Goal: Task Accomplishment & Management: Manage account settings

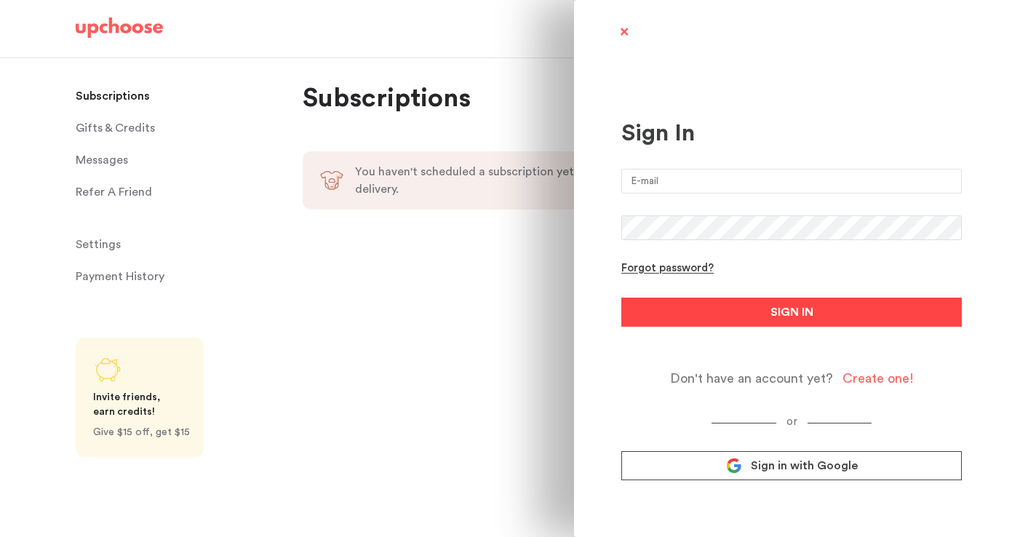
type input "matteoreneepellegrini@gmail.com"
click at [789, 316] on span "SIGN IN" at bounding box center [792, 311] width 43 height 17
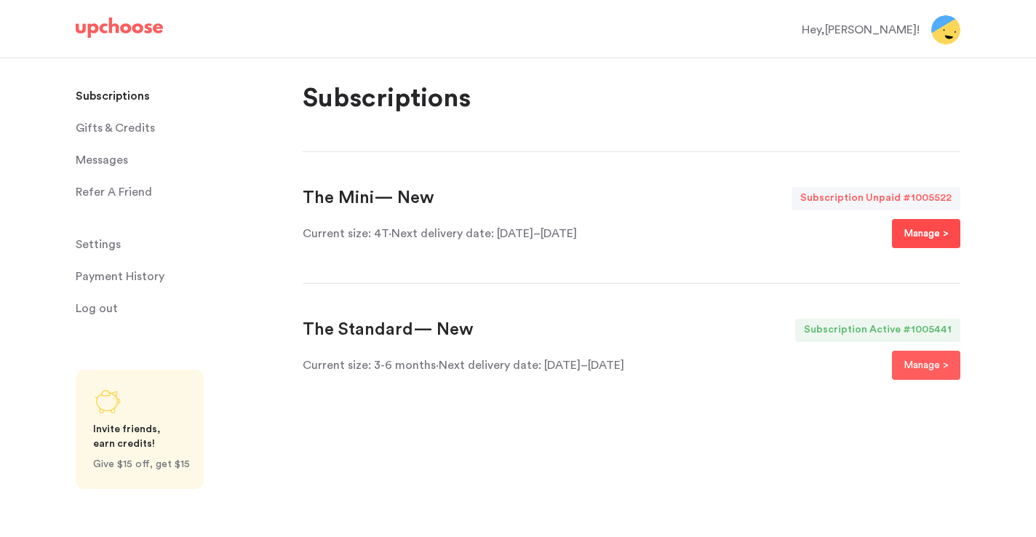
click at [918, 234] on p "Manage >" at bounding box center [926, 233] width 45 height 17
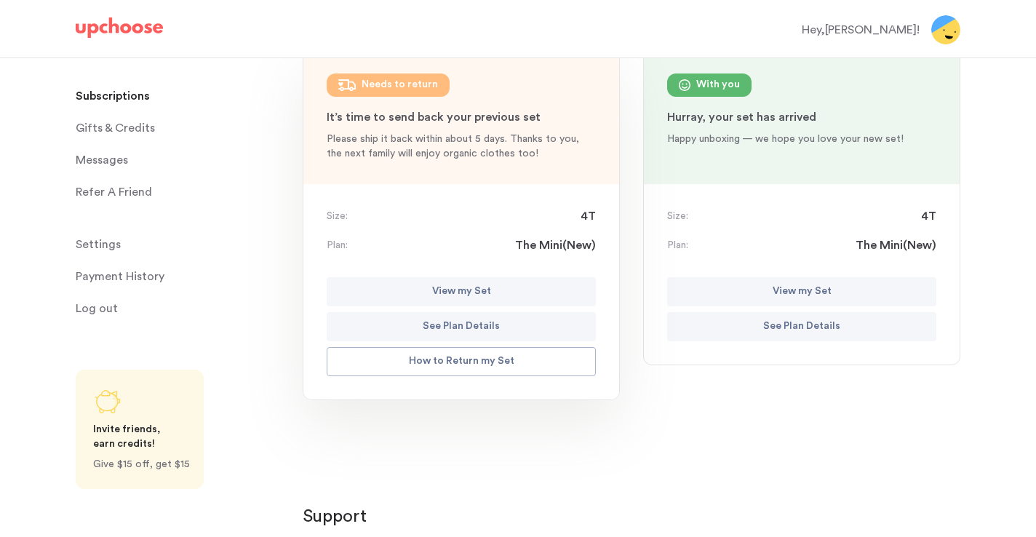
scroll to position [206, 0]
click at [777, 290] on p "View my Set" at bounding box center [802, 290] width 59 height 17
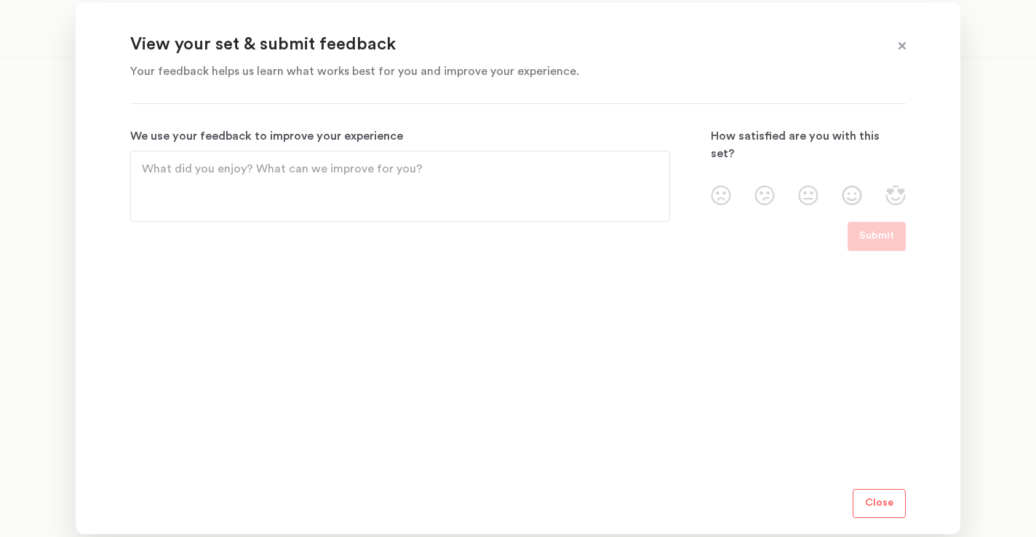
click at [461, 74] on p "Your feedback helps us learn what works best for you and improve your experienc…" at bounding box center [499, 71] width 739 height 17
click at [769, 186] on img at bounding box center [765, 196] width 20 height 20
click at [0, 0] on input "radio" at bounding box center [0, 0] width 0 height 0
click at [582, 177] on textarea "We use your feedback to improve your experience" at bounding box center [400, 186] width 517 height 52
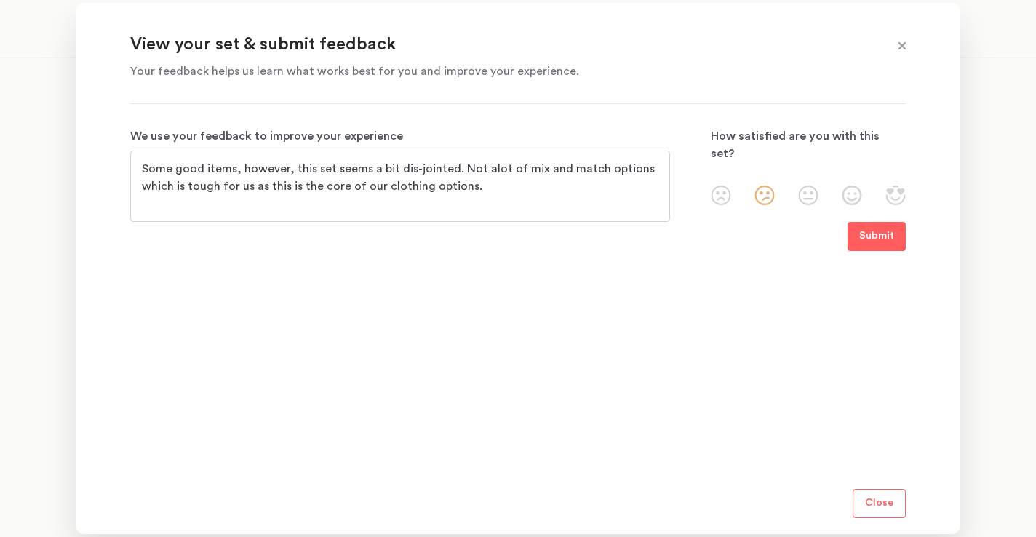
type textarea "Some good items, however, this set seems a bit dis-jointed. Not alot of mix and…"
click at [867, 234] on p "Submit" at bounding box center [877, 236] width 35 height 17
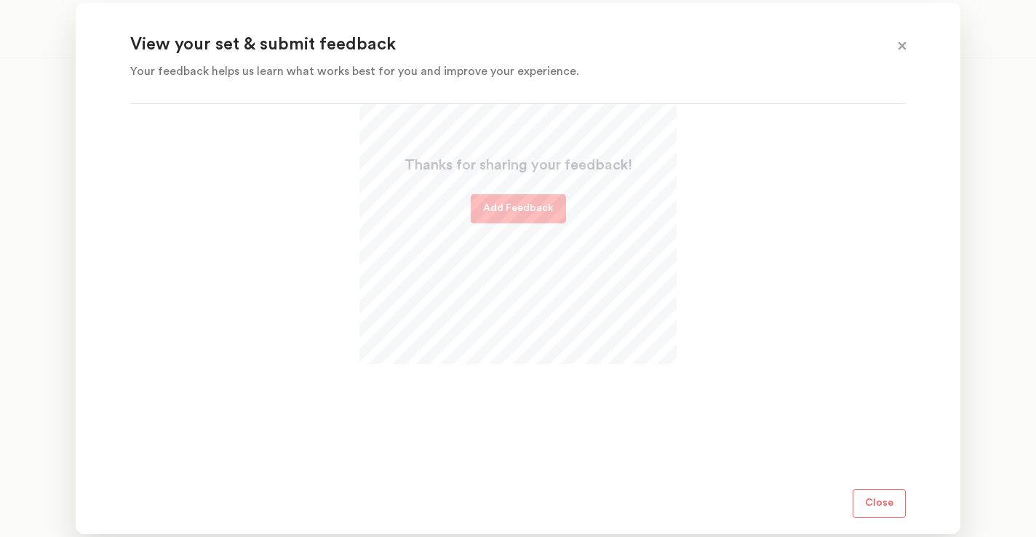
click at [886, 500] on p "Close" at bounding box center [879, 503] width 28 height 17
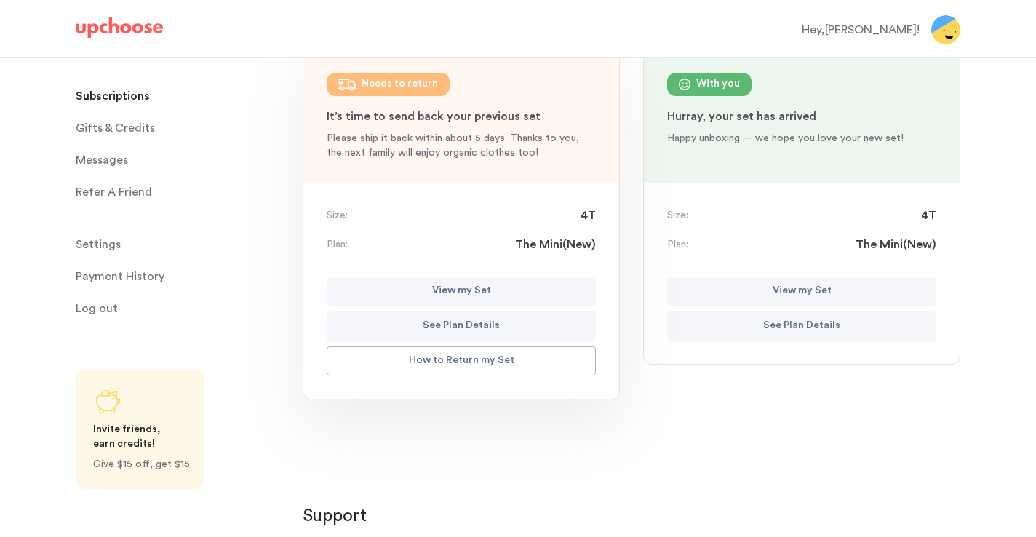
click at [791, 282] on p "View my Set" at bounding box center [802, 290] width 59 height 17
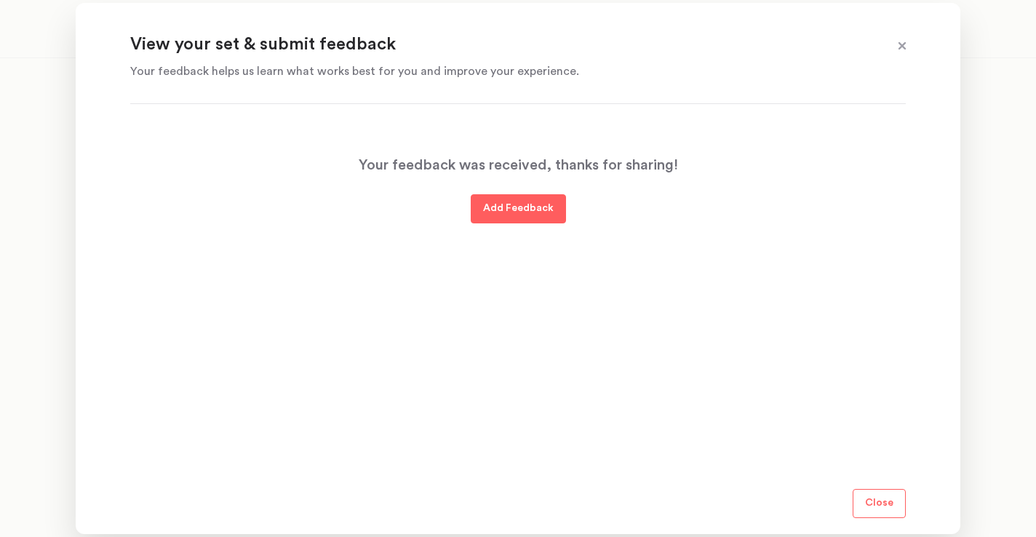
click at [263, 56] on p "View your set & submit feedback" at bounding box center [499, 44] width 739 height 23
click at [488, 212] on p "Add Feedback" at bounding box center [518, 208] width 71 height 17
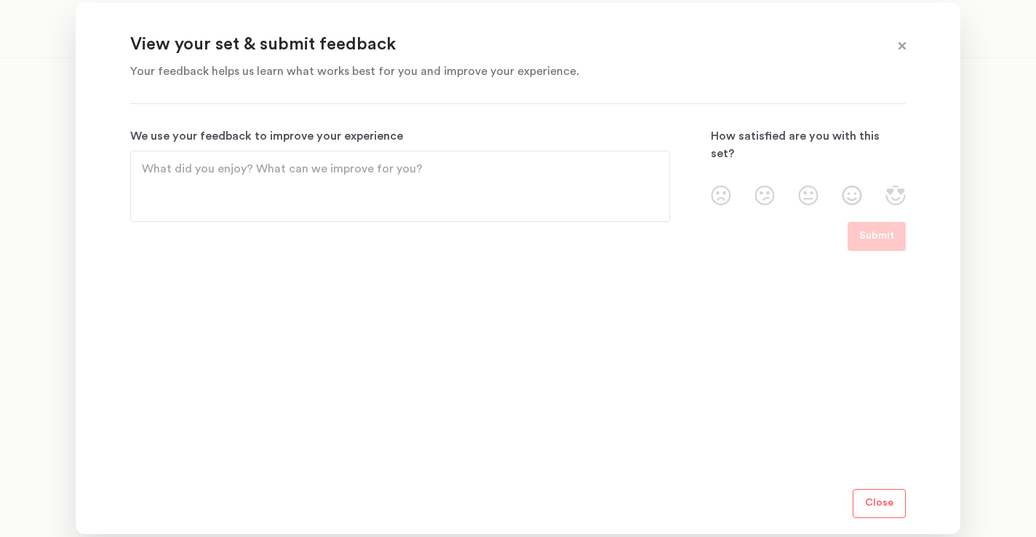
click at [902, 41] on span at bounding box center [902, 46] width 19 height 19
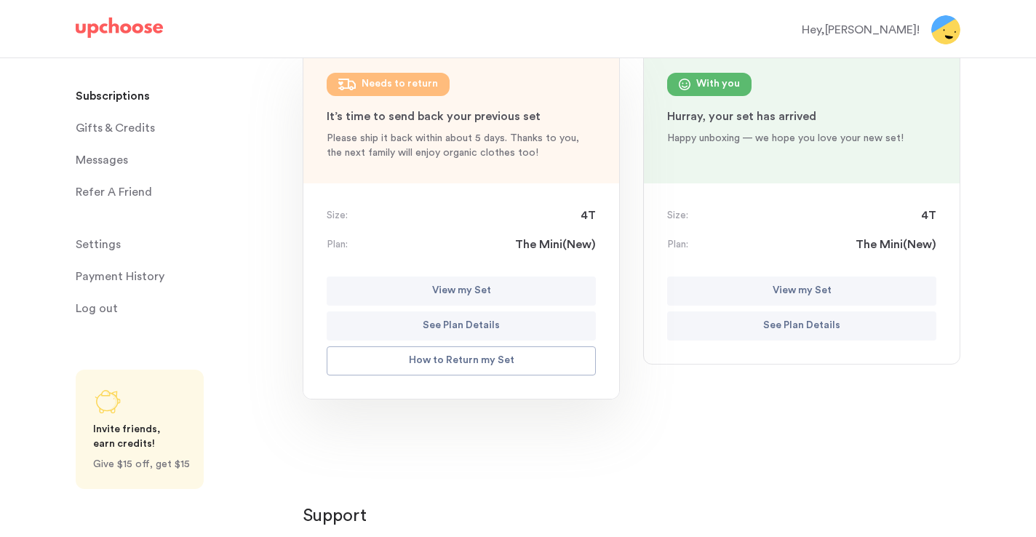
click at [382, 293] on button "View my Set" at bounding box center [461, 291] width 269 height 29
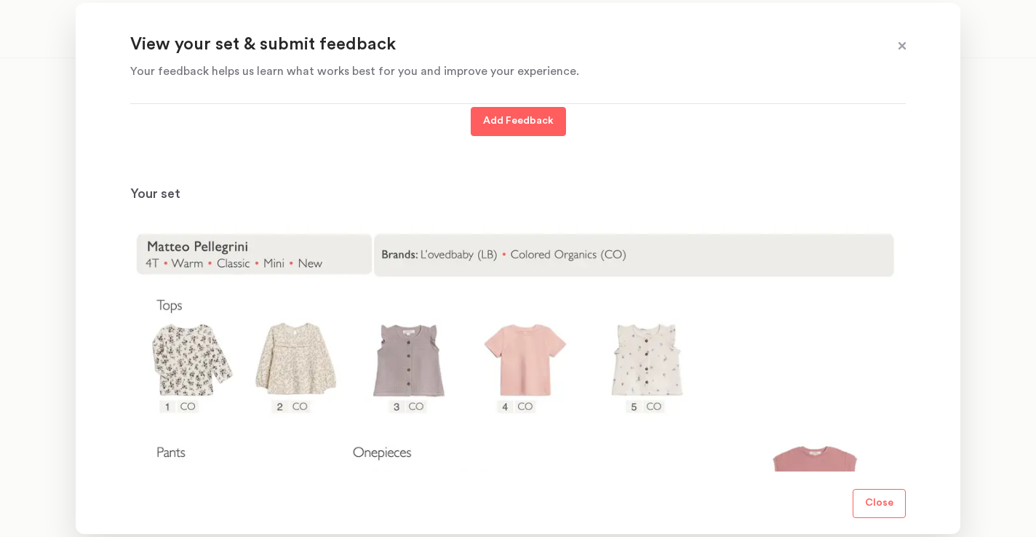
scroll to position [0, 0]
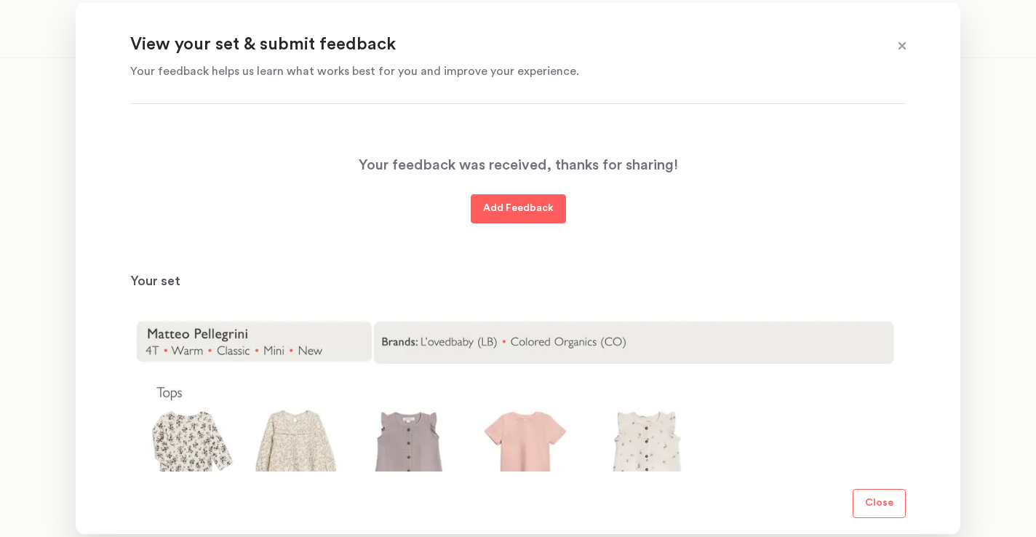
click at [902, 43] on span at bounding box center [902, 46] width 19 height 19
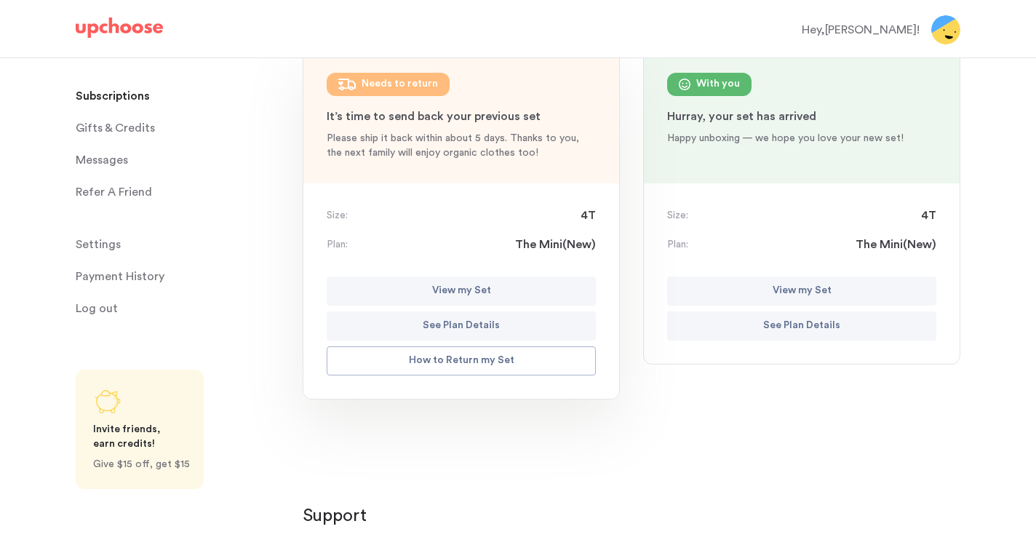
click at [770, 292] on button "View my Set" at bounding box center [801, 291] width 269 height 29
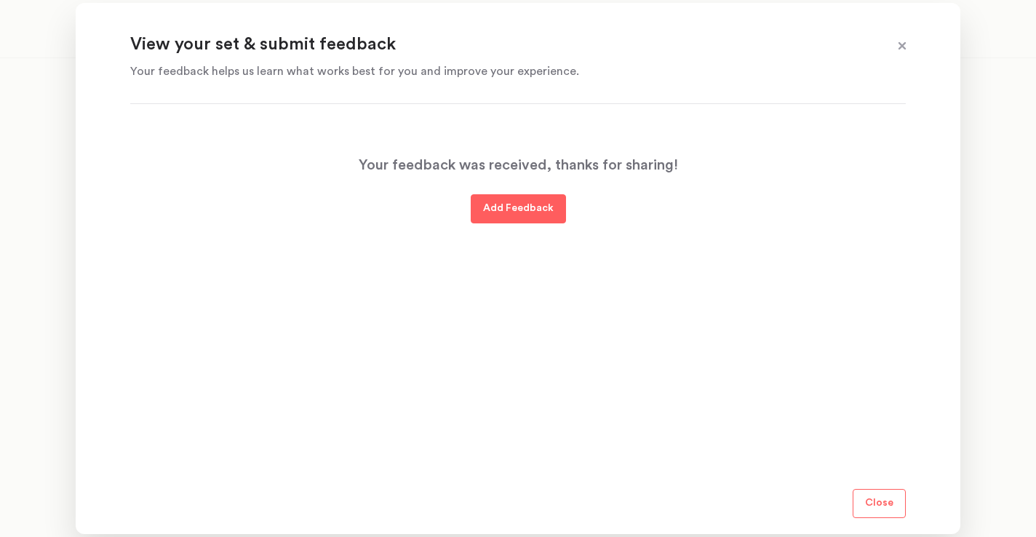
click at [899, 49] on span at bounding box center [902, 46] width 19 height 19
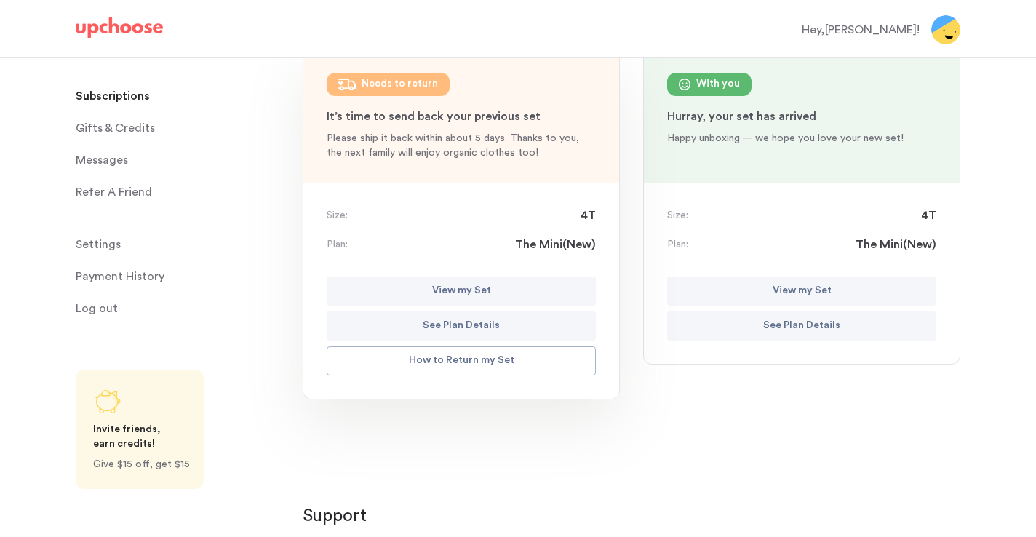
click at [461, 293] on p "View my Set" at bounding box center [461, 290] width 59 height 17
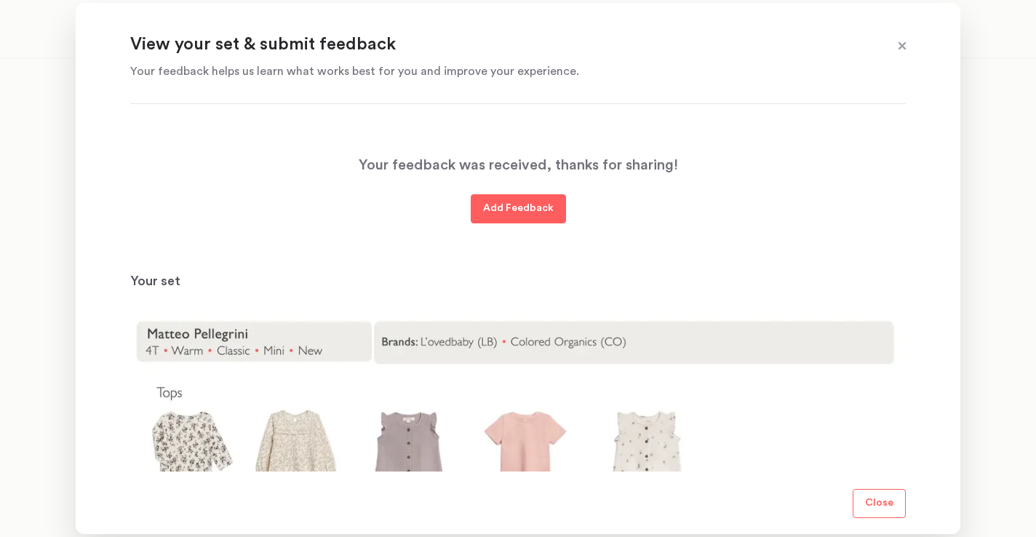
click at [905, 44] on span at bounding box center [902, 46] width 19 height 19
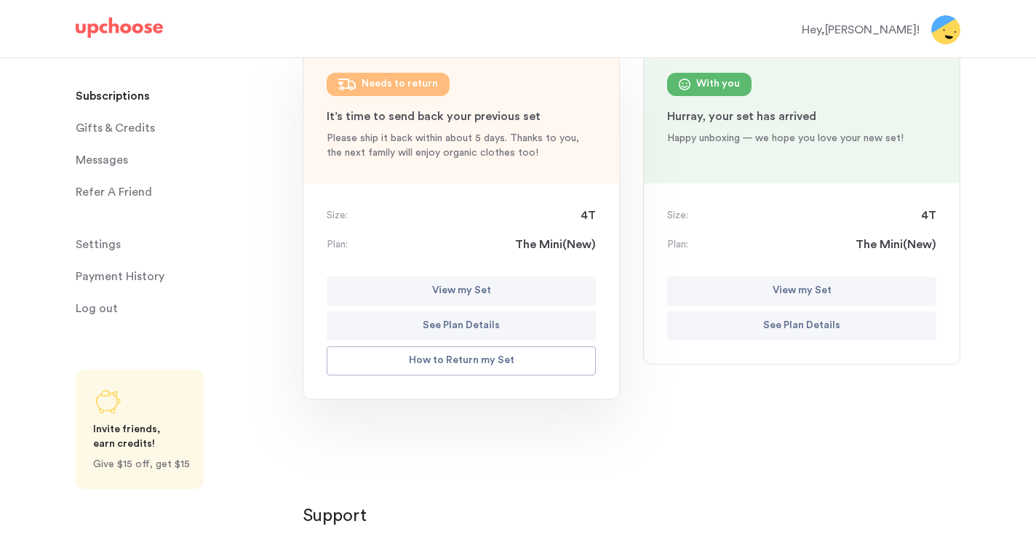
click at [409, 199] on div "Size: 4T Plan: The Mini ( New ) View my Set See Plan Details How to Return my S…" at bounding box center [461, 290] width 316 height 215
click at [128, 92] on p "Subscriptions" at bounding box center [113, 96] width 74 height 29
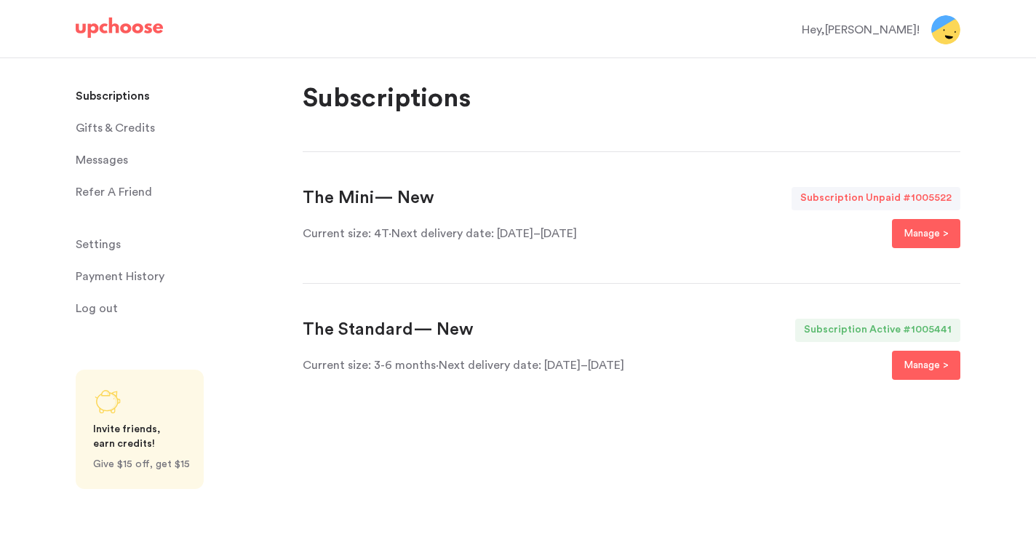
click at [452, 330] on div "The Standard — New" at bounding box center [388, 330] width 171 height 23
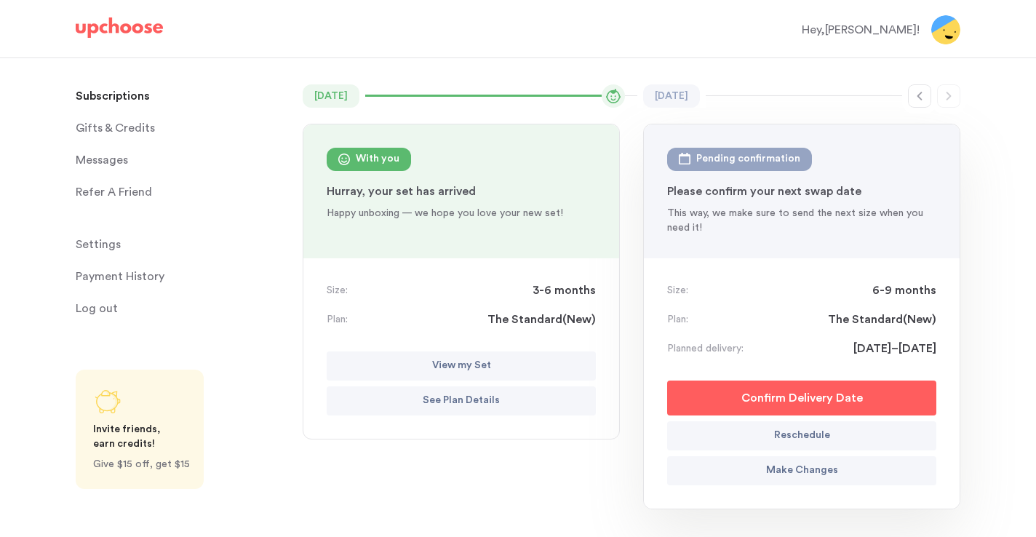
scroll to position [132, 0]
click at [808, 435] on p "Reschedule" at bounding box center [802, 434] width 56 height 17
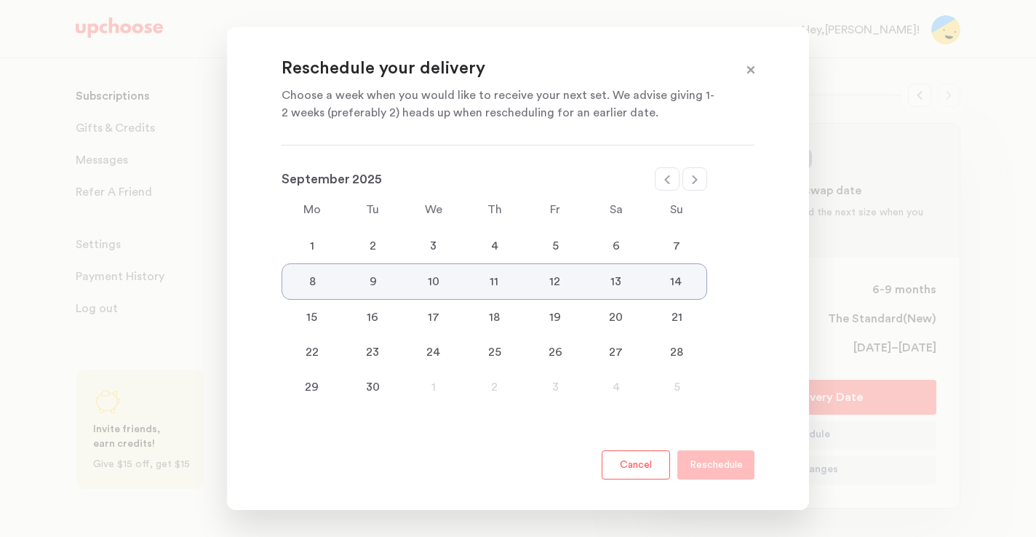
click at [314, 242] on div "1" at bounding box center [312, 245] width 61 height 17
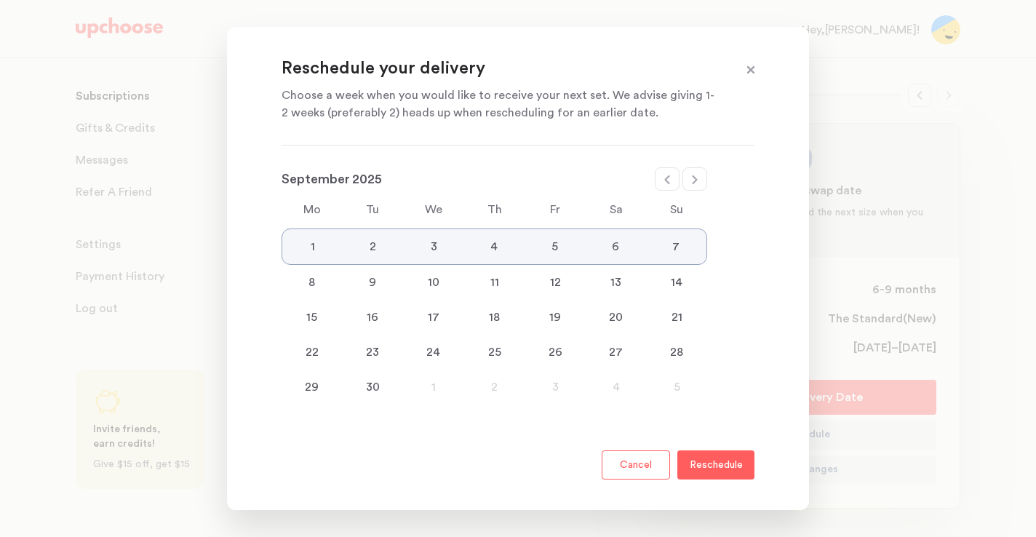
click at [669, 183] on icon at bounding box center [667, 179] width 5 height 9
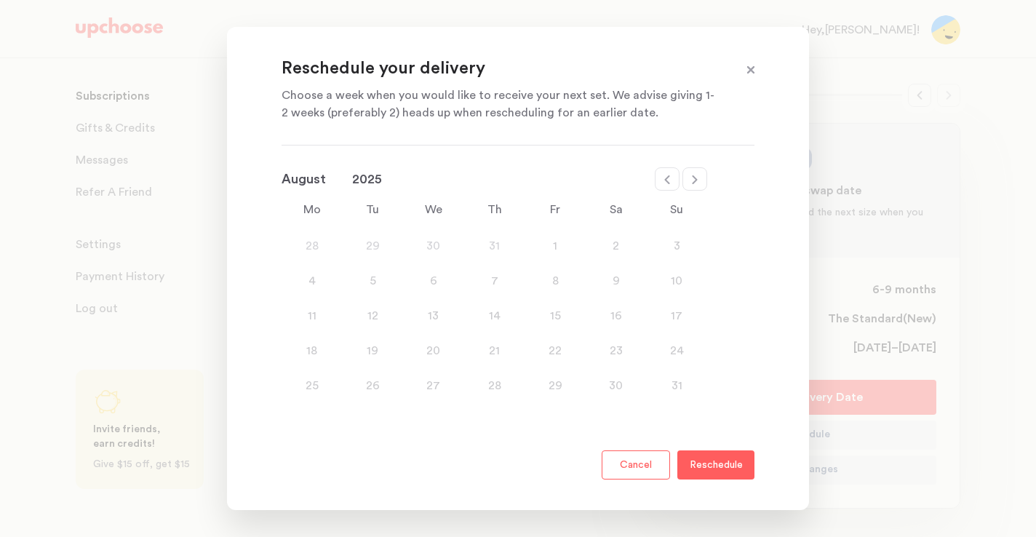
click at [691, 182] on icon at bounding box center [695, 180] width 12 height 12
select select "September"
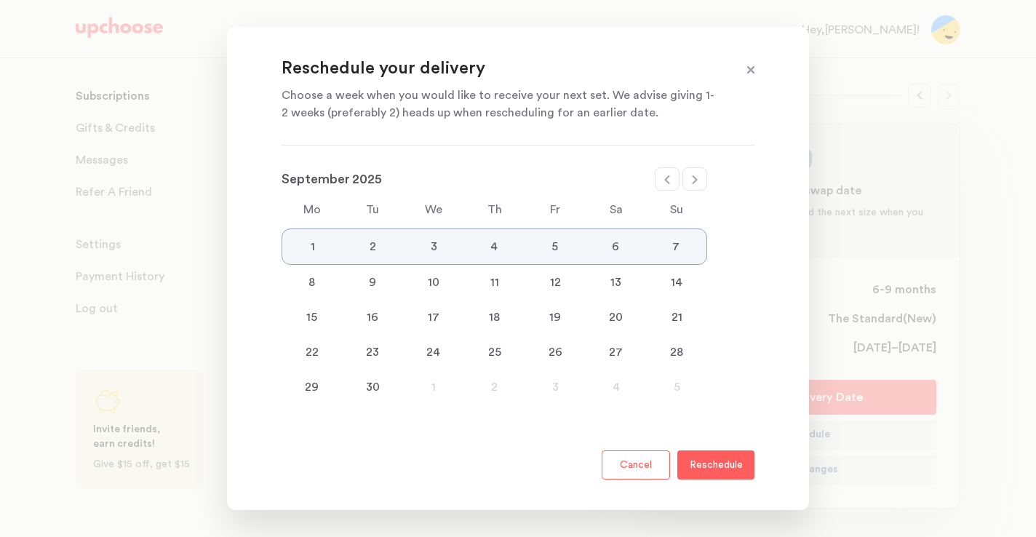
click at [722, 464] on p "Reschedule" at bounding box center [716, 464] width 53 height 17
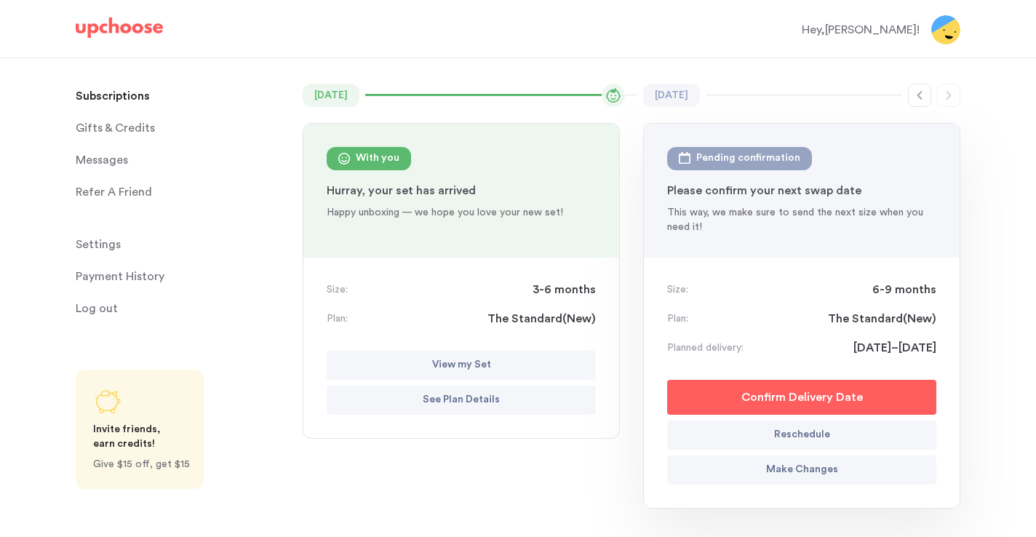
click at [812, 400] on p "Confirm Delivery Date" at bounding box center [803, 397] width 122 height 17
